Goal: Transaction & Acquisition: Purchase product/service

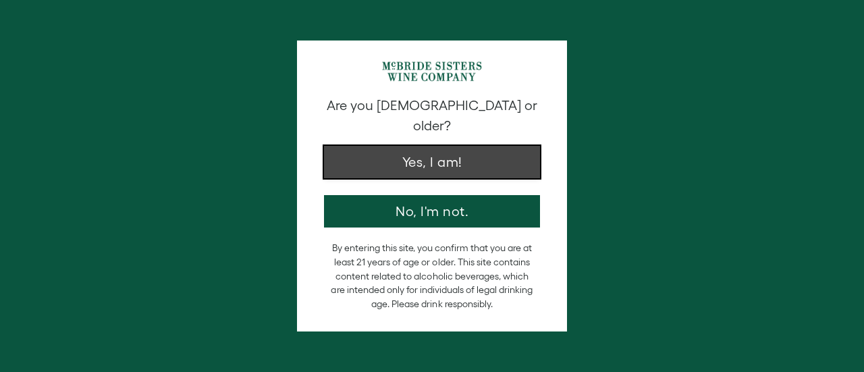
click at [392, 148] on button "Yes, I am!" at bounding box center [432, 162] width 216 height 32
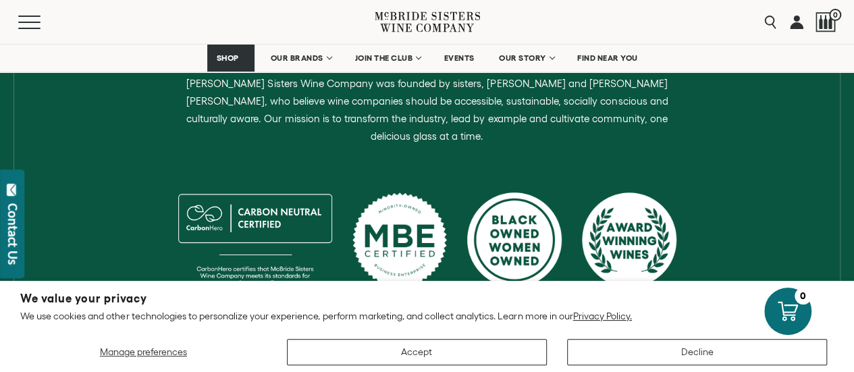
scroll to position [675, 0]
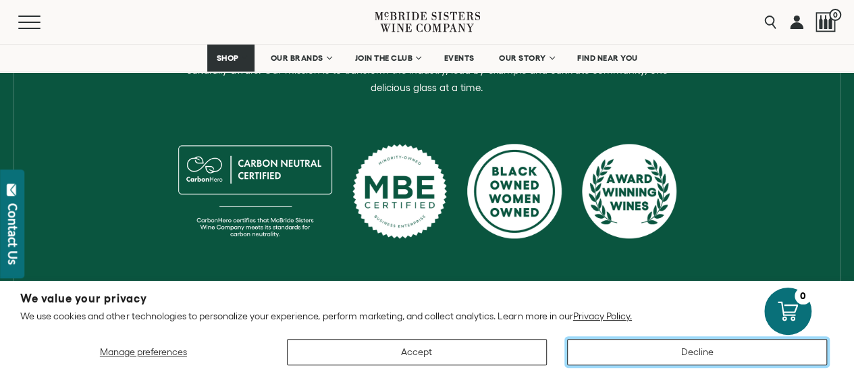
click at [632, 349] on button "Decline" at bounding box center [697, 352] width 260 height 26
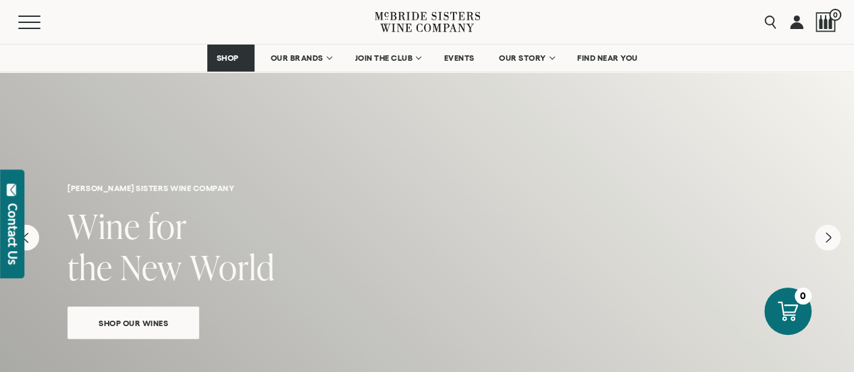
scroll to position [0, 0]
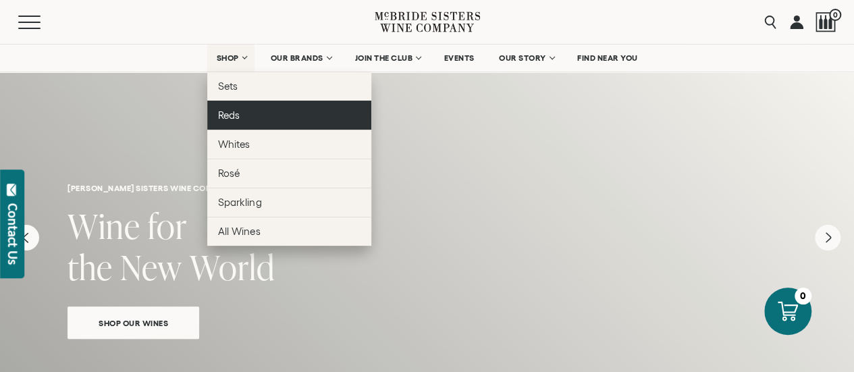
click at [243, 120] on link "Reds" at bounding box center [289, 115] width 164 height 29
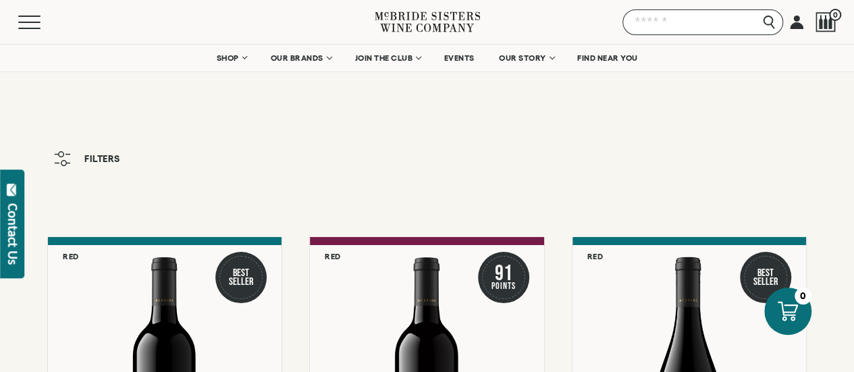
click at [770, 18] on input "Search" at bounding box center [702, 22] width 161 height 26
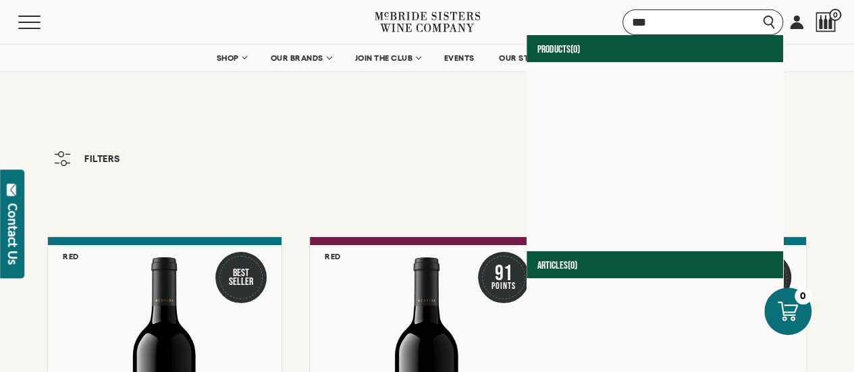
type input "***"
click at [626, 49] on h4 "Products (0)" at bounding box center [654, 50] width 235 height 14
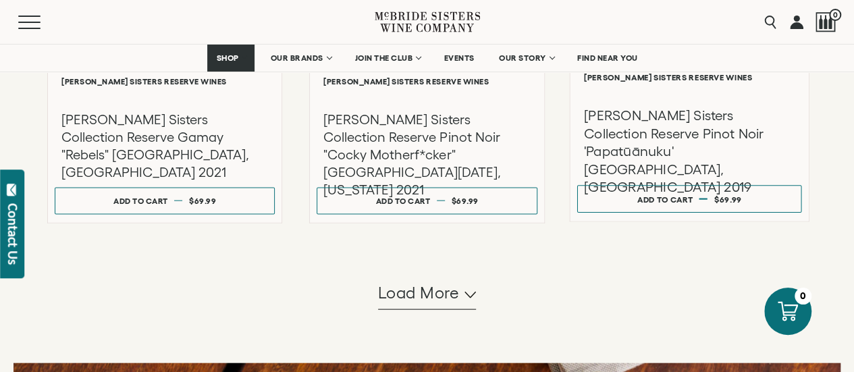
scroll to position [1418, 0]
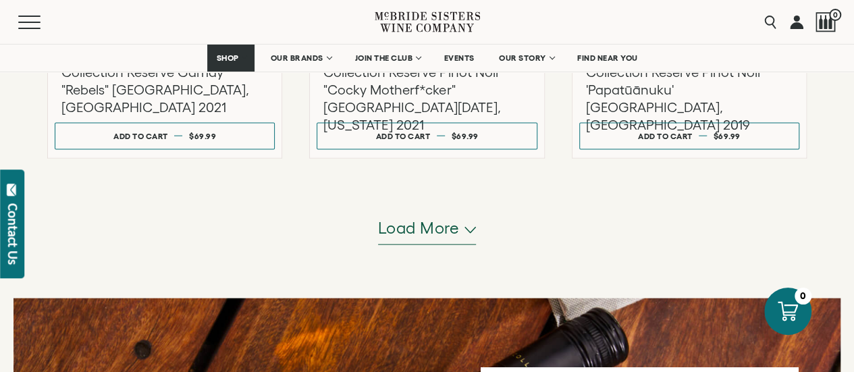
click at [455, 230] on span "Load more" at bounding box center [419, 228] width 82 height 23
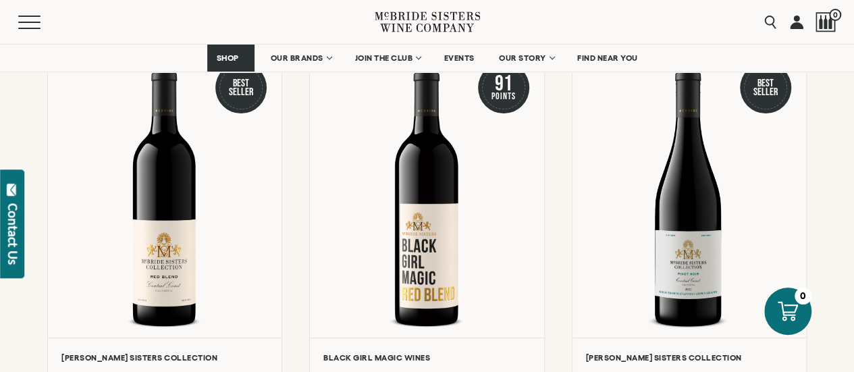
scroll to position [203, 0]
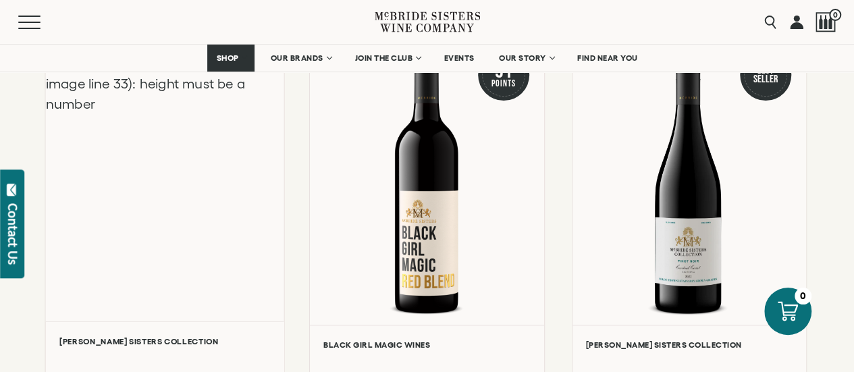
click at [189, 231] on div "Liquid error (snippets/component__lazyload-image line 33): height must be a num…" at bounding box center [165, 177] width 238 height 288
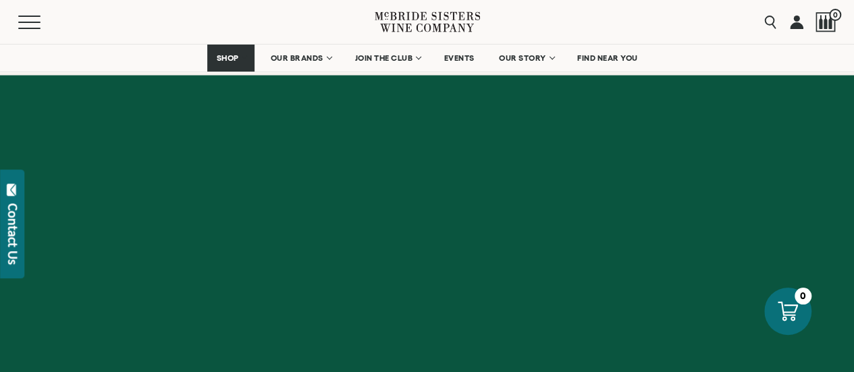
scroll to position [3781, 0]
